Goal: Register for event/course

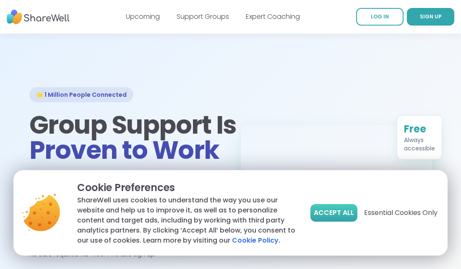
click at [336, 212] on span "Accept All" at bounding box center [334, 213] width 40 height 10
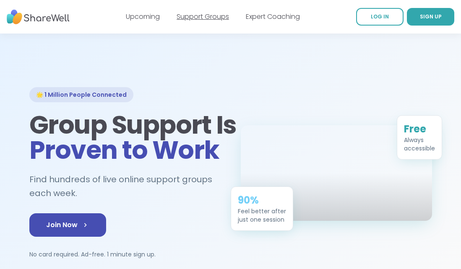
click at [193, 16] on link "Support Groups" at bounding box center [203, 17] width 52 height 10
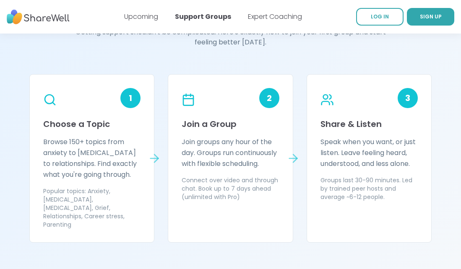
scroll to position [721, 0]
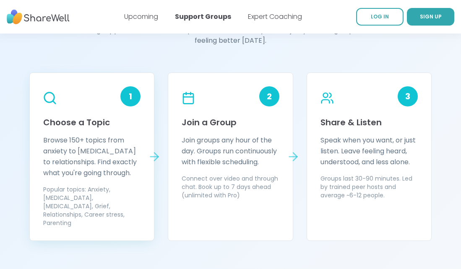
click at [135, 96] on div "1" at bounding box center [130, 96] width 20 height 20
click at [156, 157] on icon at bounding box center [155, 157] width 8 height 0
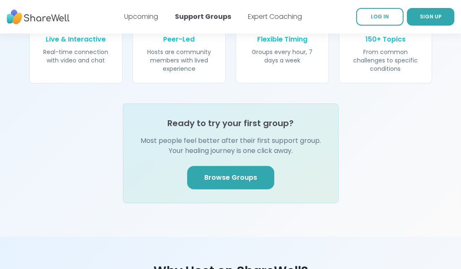
scroll to position [1011, 0]
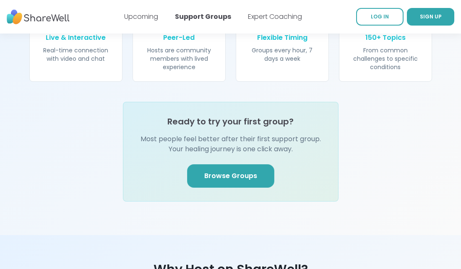
click at [208, 171] on link "Browse Groups" at bounding box center [230, 175] width 87 height 23
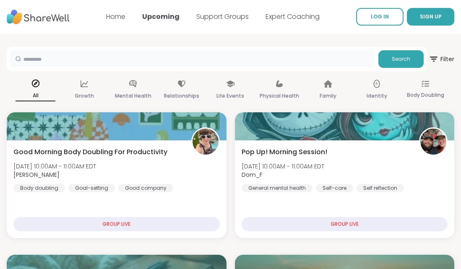
click at [274, 52] on input "text" at bounding box center [192, 58] width 365 height 17
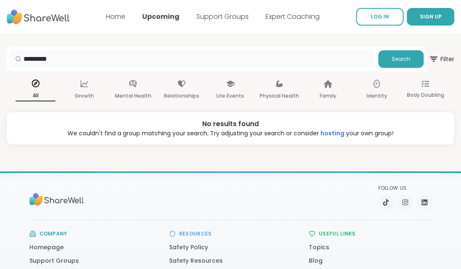
click at [121, 64] on input "*********" at bounding box center [192, 58] width 365 height 17
type input "**********"
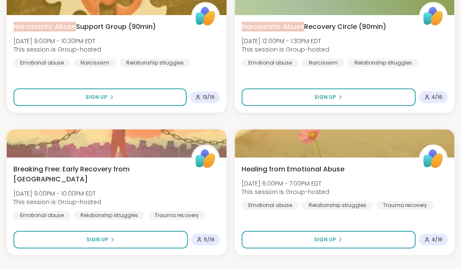
scroll to position [122, 0]
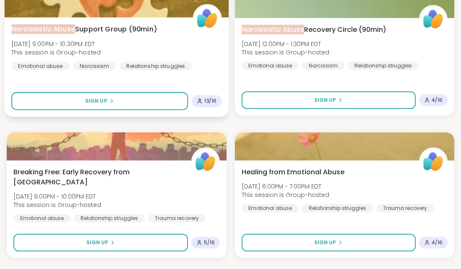
click at [197, 66] on div "Narcissistic Abuse Support Group (90min) Wed, Oct 15 | 9:00PM - 10:30PM EDT Thi…" at bounding box center [116, 47] width 210 height 46
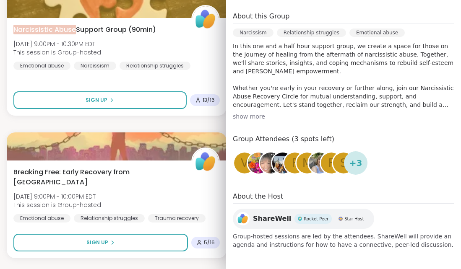
scroll to position [178, 0]
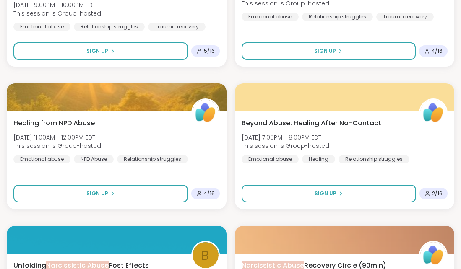
scroll to position [313, 0]
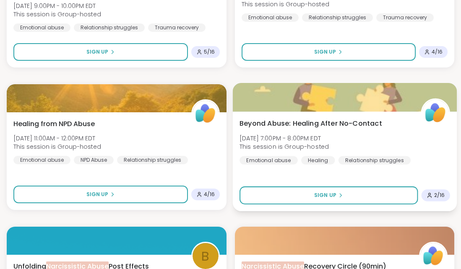
click at [295, 159] on div "Emotional abuse" at bounding box center [268, 160] width 58 height 8
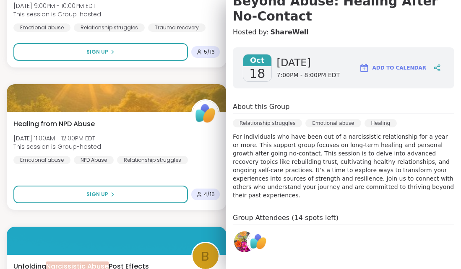
scroll to position [107, 0]
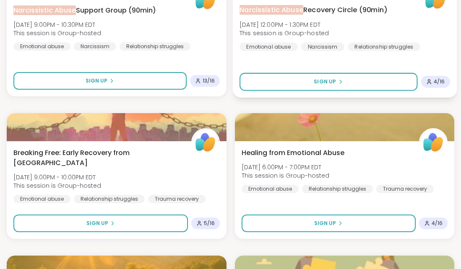
scroll to position [142, 0]
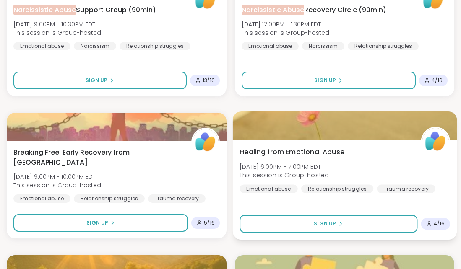
click at [318, 146] on div "Healing from Emotional Abuse Fri, Oct 17 | 6:00PM - 7:00PM EDT This session is …" at bounding box center [344, 190] width 224 height 100
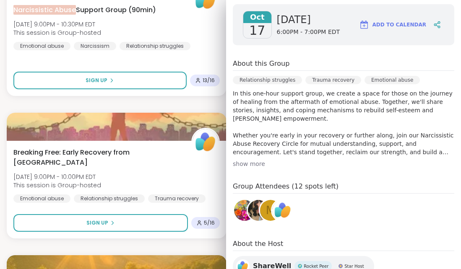
scroll to position [120, 0]
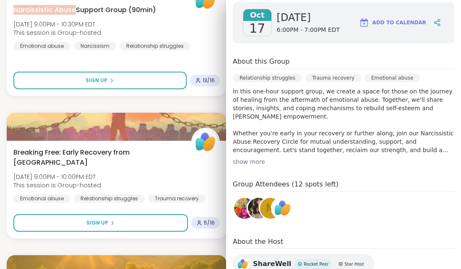
click at [250, 161] on div "show more" at bounding box center [343, 162] width 221 height 8
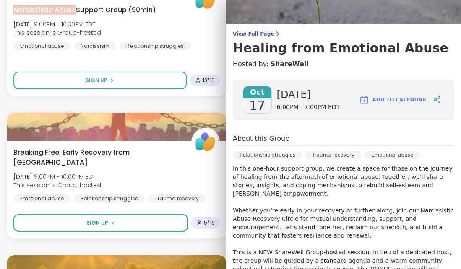
scroll to position [0, 0]
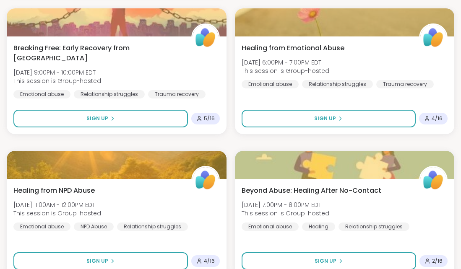
scroll to position [247, 0]
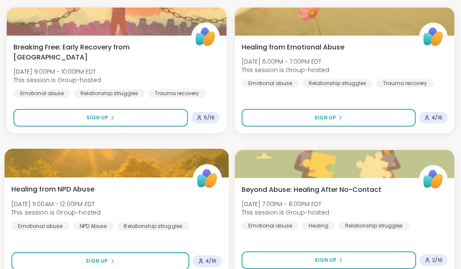
click at [135, 191] on div "Healing from NPD Abuse Sat, Oct 18 | 11:00AM - 12:00PM EDT This session is Grou…" at bounding box center [116, 207] width 210 height 46
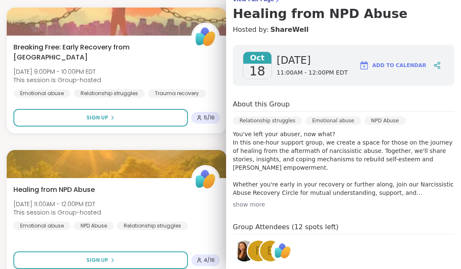
scroll to position [80, 0]
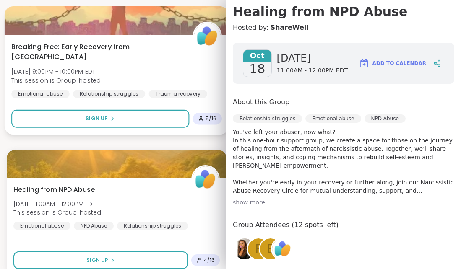
click at [146, 35] on div at bounding box center [117, 20] width 224 height 29
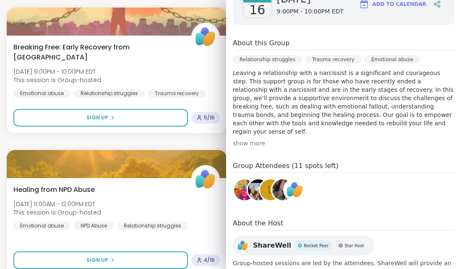
scroll to position [168, 0]
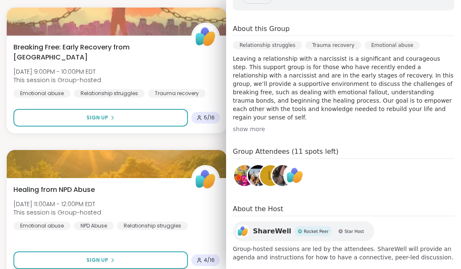
click at [275, 165] on img at bounding box center [282, 175] width 21 height 21
click at [255, 165] on img at bounding box center [258, 175] width 21 height 21
click at [300, 165] on img at bounding box center [294, 175] width 21 height 21
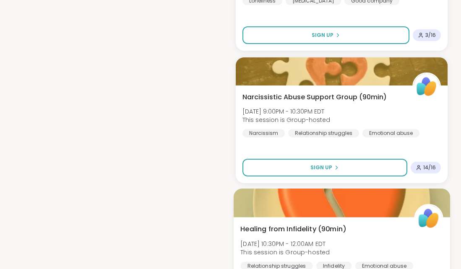
scroll to position [1079, 0]
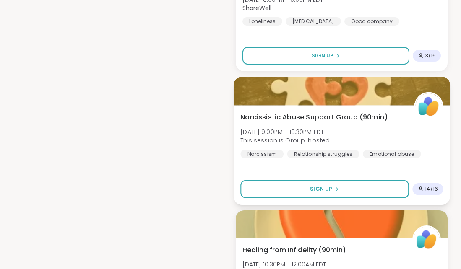
click at [424, 151] on div "Narcissistic Abuse Support Group (90min) Wed, Oct 15 | 9:00PM - 10:30PM EDT Thi…" at bounding box center [341, 155] width 216 height 100
